Goal: Navigation & Orientation: Go to known website

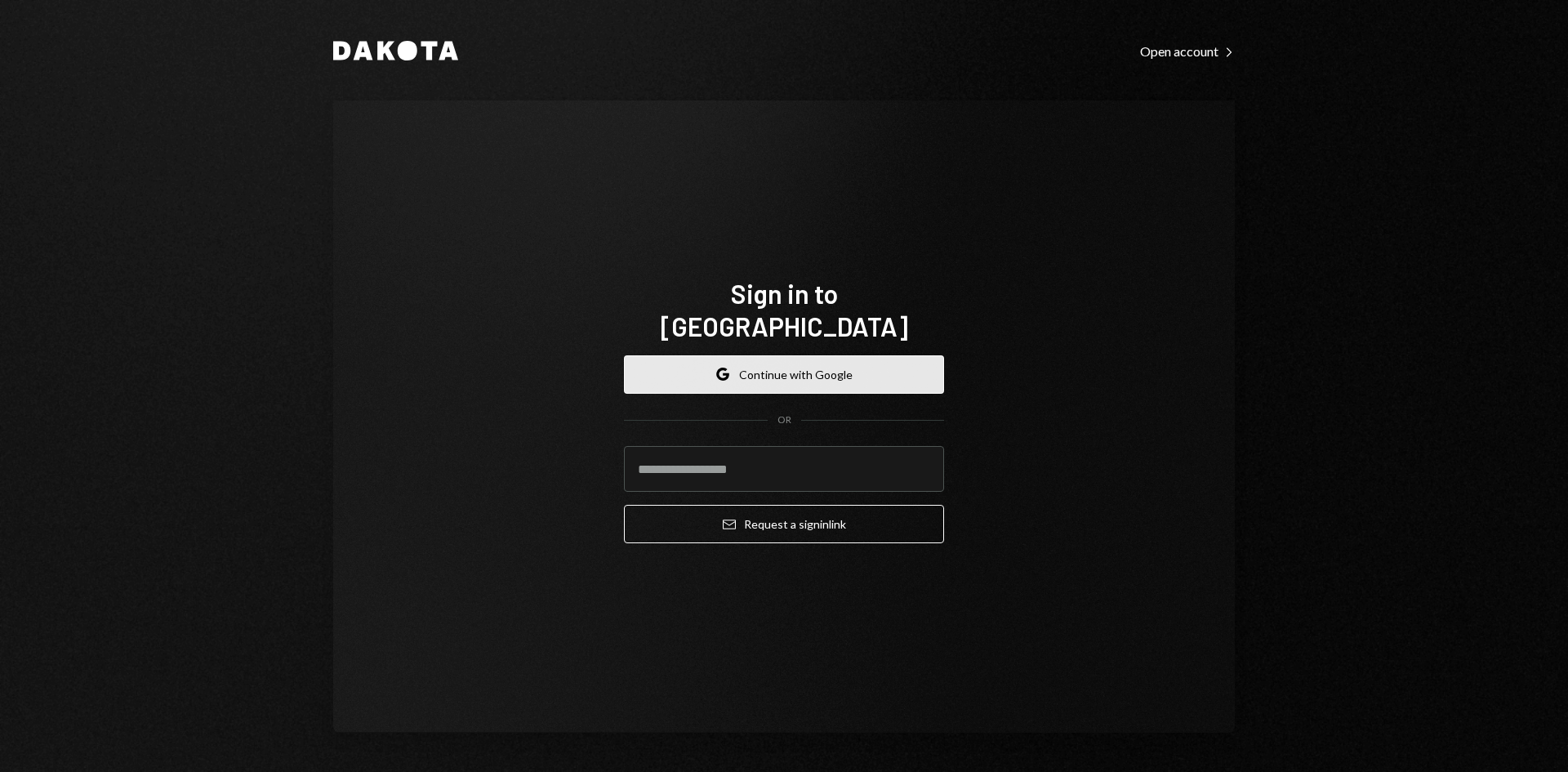
click at [724, 374] on button "Google Continue with Google" at bounding box center [783, 374] width 320 height 39
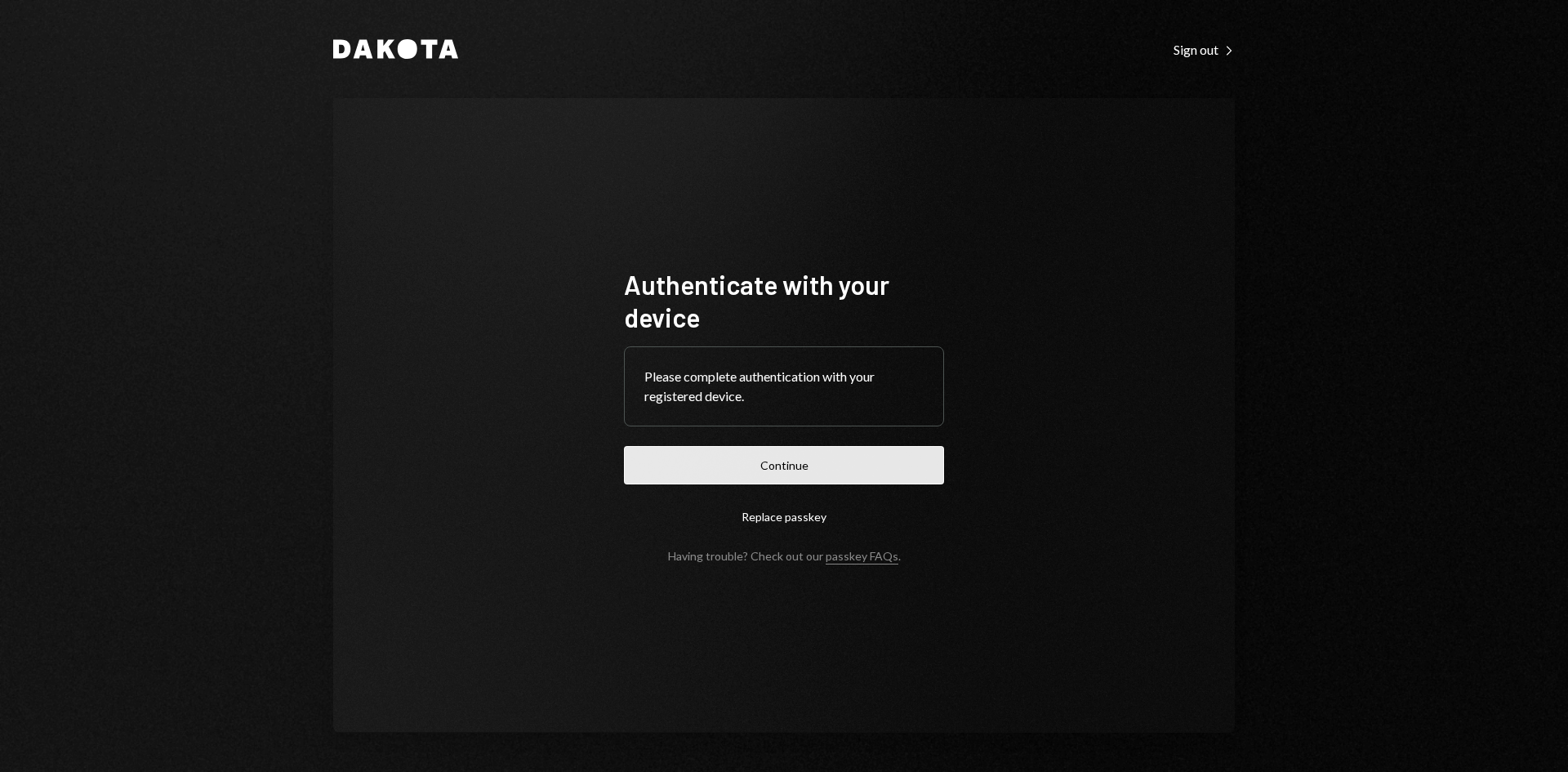
click at [752, 457] on button "Continue" at bounding box center [783, 465] width 320 height 39
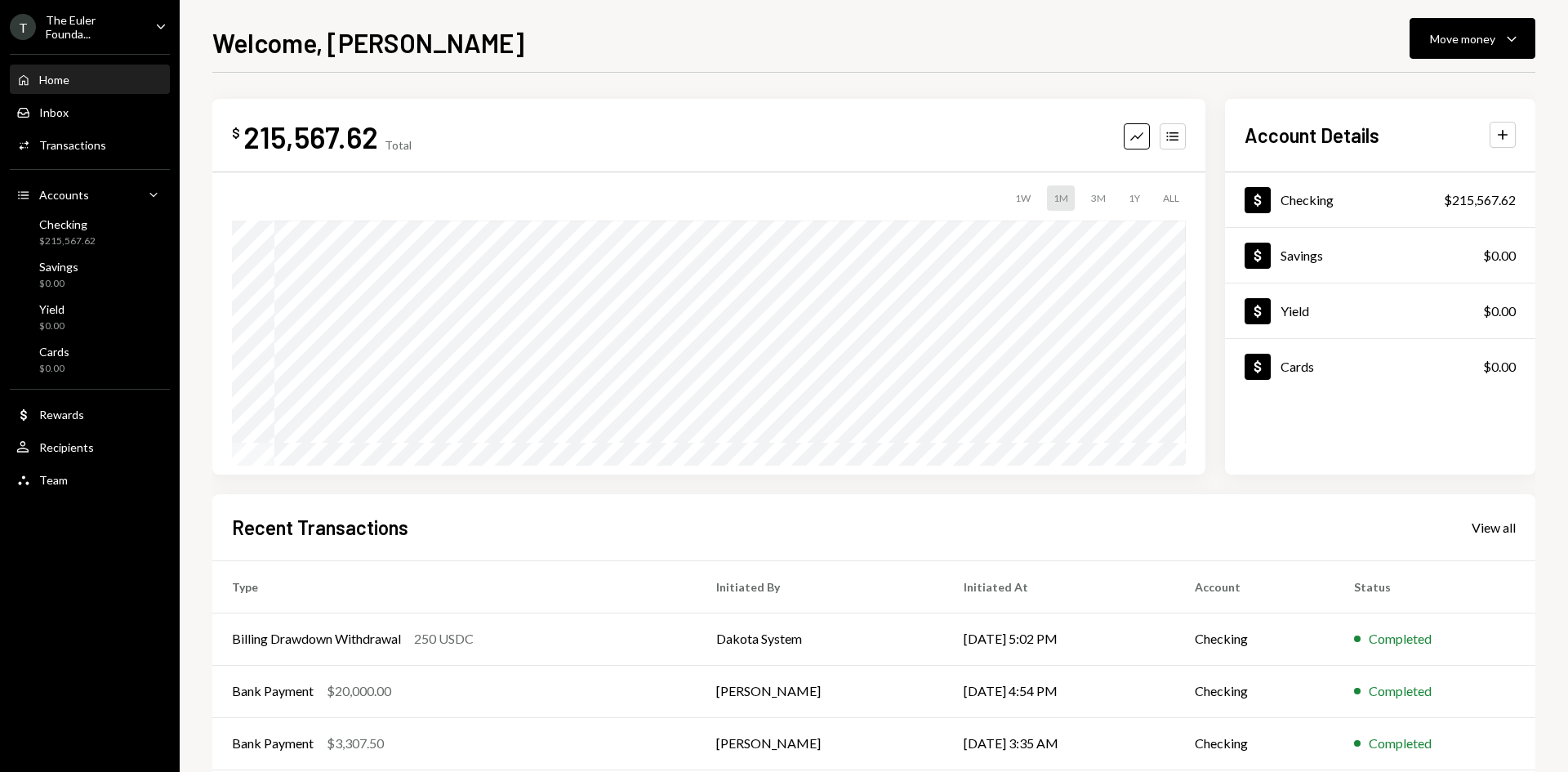
click at [60, 32] on div "The Euler Founda..." at bounding box center [94, 27] width 96 height 28
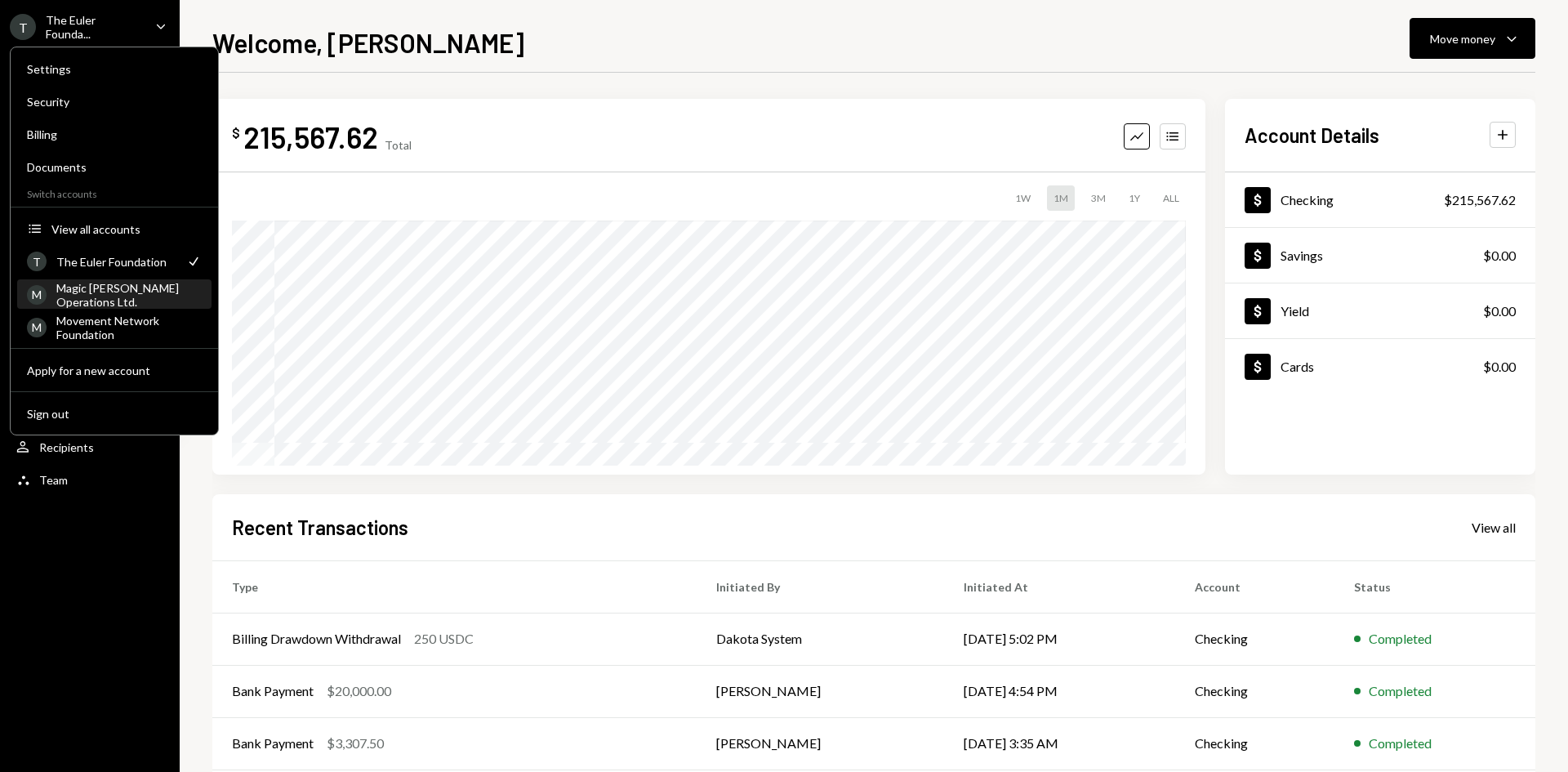
click at [170, 304] on div "Magic Newton Operations Ltd." at bounding box center [129, 295] width 145 height 28
